Goal: Find contact information: Find contact information

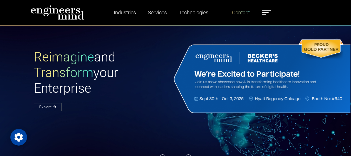
click at [239, 10] on link "Contact" at bounding box center [241, 12] width 22 height 12
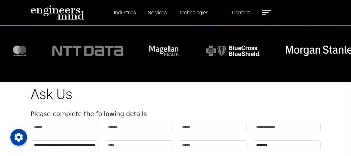
scroll to position [476, 0]
